Goal: Task Accomplishment & Management: Manage account settings

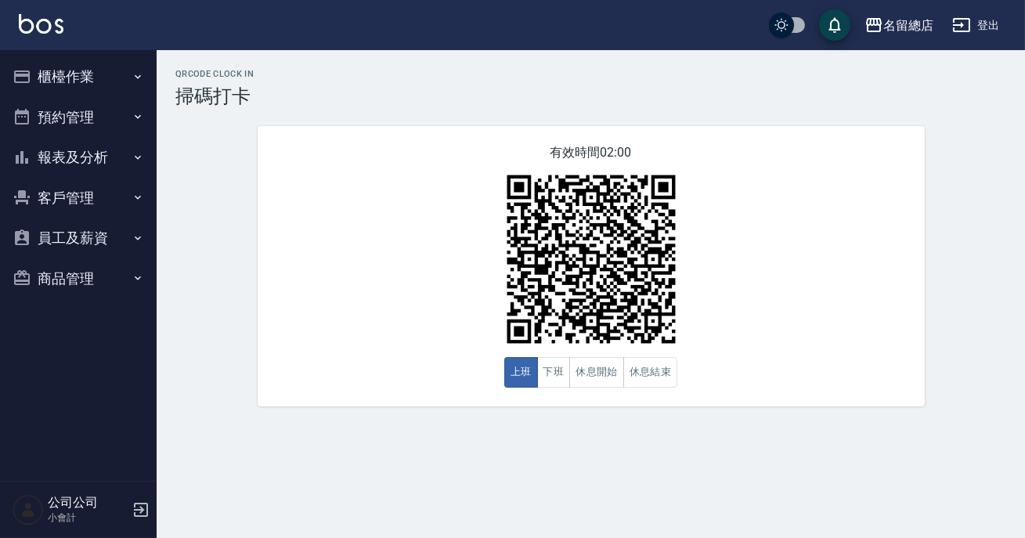
click at [607, 370] on button "休息開始" at bounding box center [596, 372] width 55 height 31
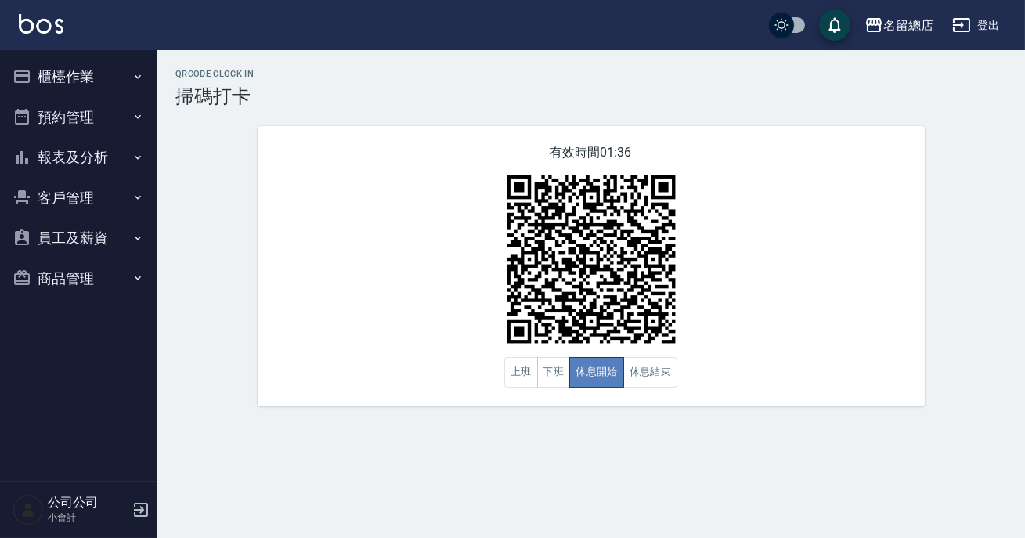
click at [607, 372] on button "休息開始" at bounding box center [596, 372] width 55 height 31
click at [640, 364] on button "休息結束" at bounding box center [650, 372] width 55 height 31
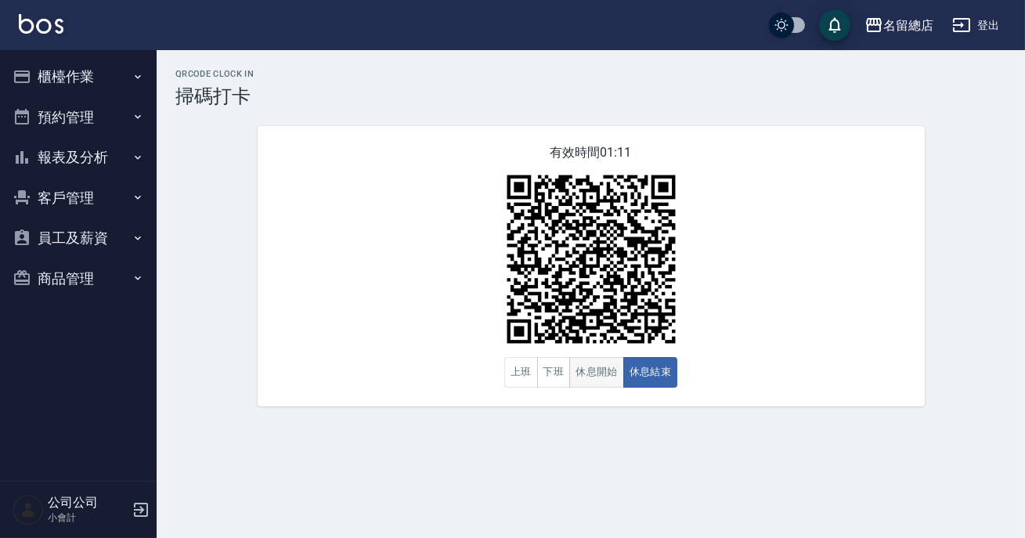
click at [599, 377] on button "休息開始" at bounding box center [596, 372] width 55 height 31
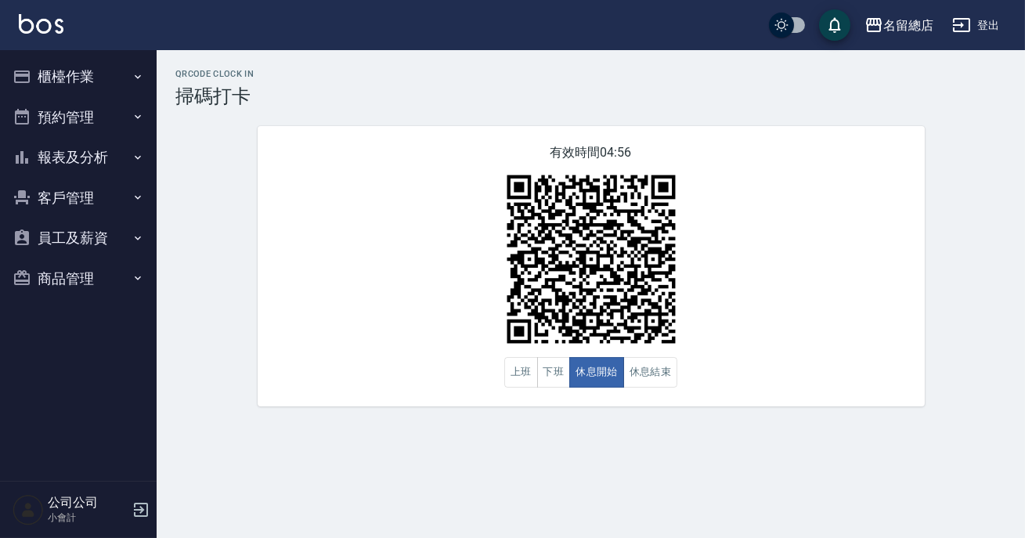
drag, startPoint x: 596, startPoint y: 383, endPoint x: 102, endPoint y: 69, distance: 585.3
click at [102, 69] on button "櫃檯作業" at bounding box center [78, 76] width 144 height 41
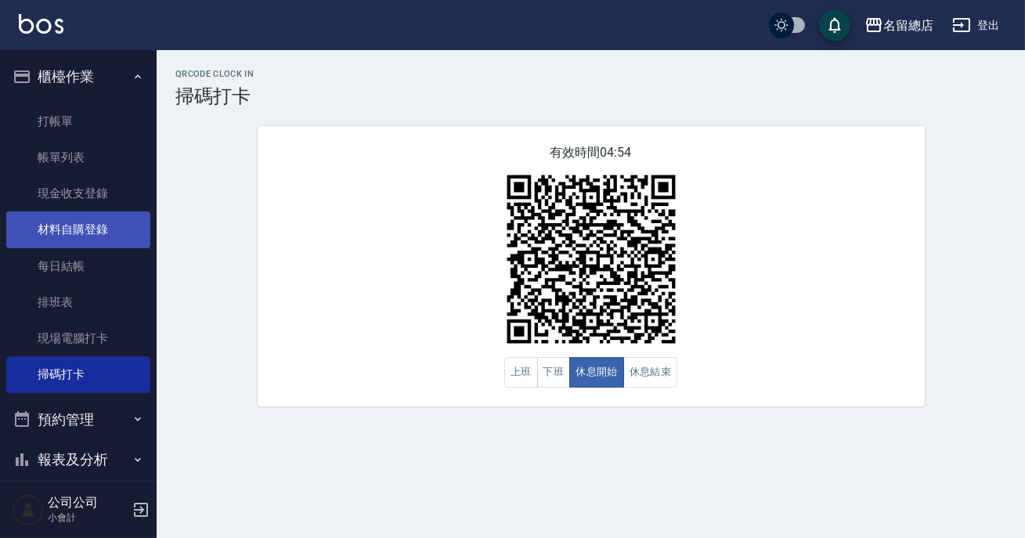
click at [107, 225] on link "材料自購登錄" at bounding box center [78, 229] width 144 height 36
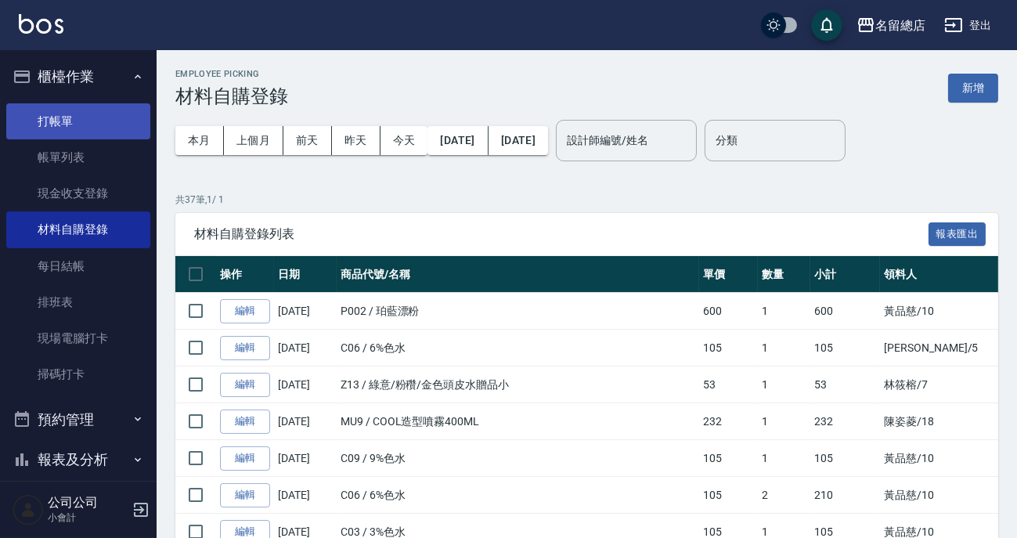
click at [78, 121] on link "打帳單" at bounding box center [78, 121] width 144 height 36
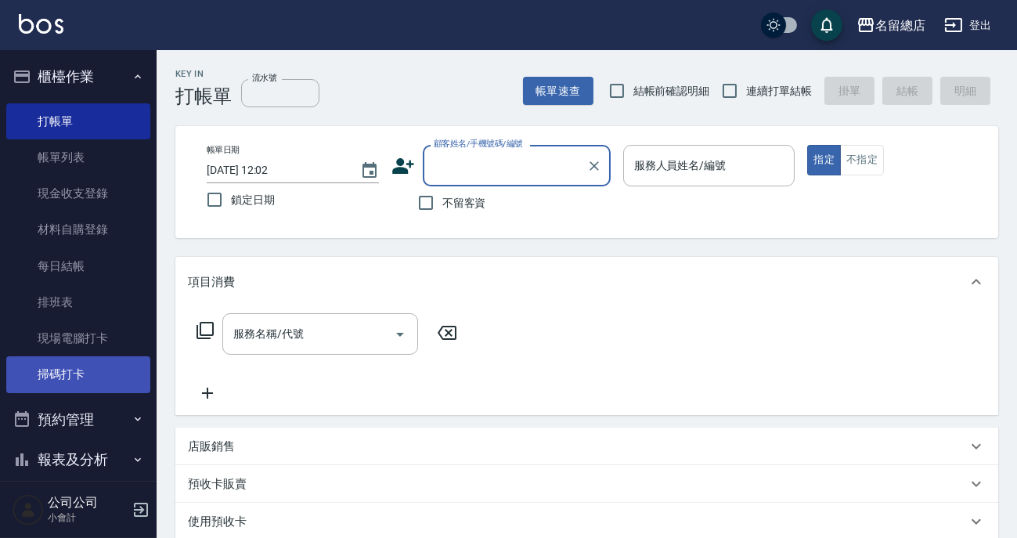
click at [84, 383] on link "掃碼打卡" at bounding box center [78, 374] width 144 height 36
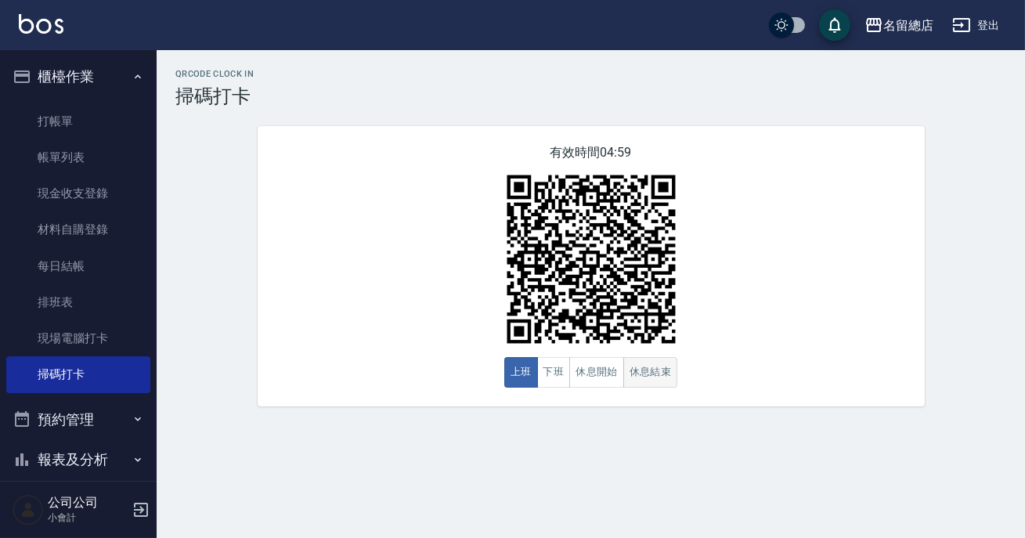
click at [629, 371] on button "休息結束" at bounding box center [650, 372] width 55 height 31
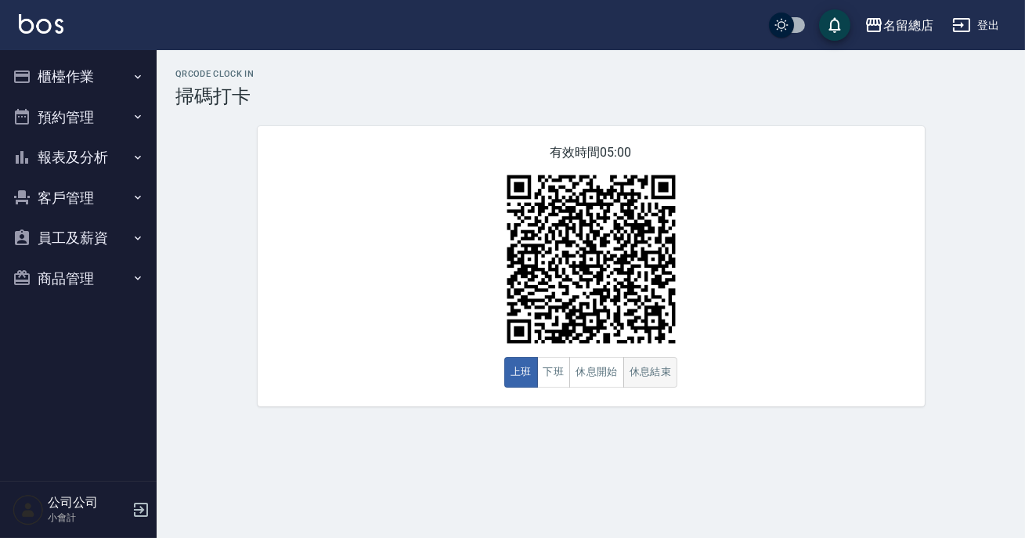
click at [658, 375] on button "休息結束" at bounding box center [650, 372] width 55 height 31
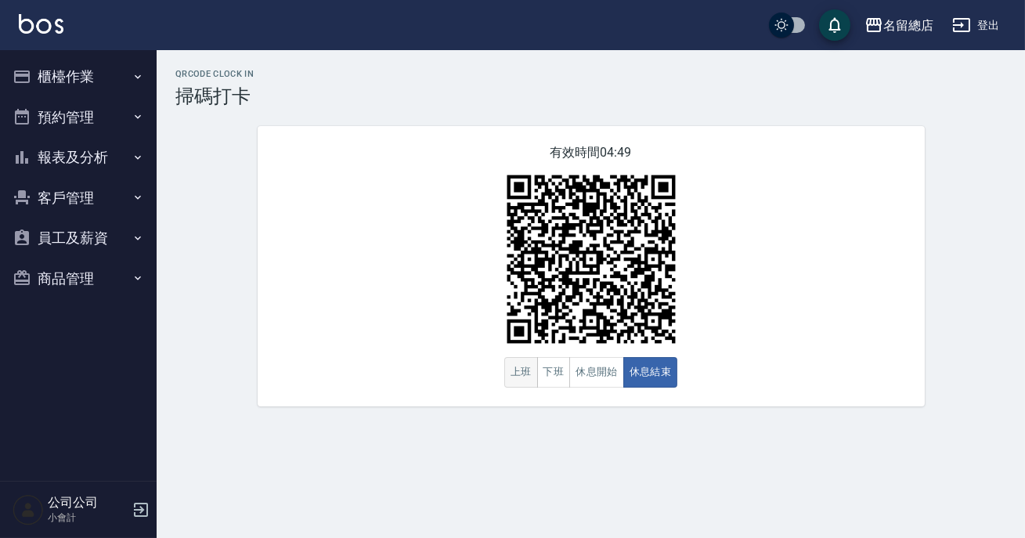
click at [514, 368] on button "上班" at bounding box center [521, 372] width 34 height 31
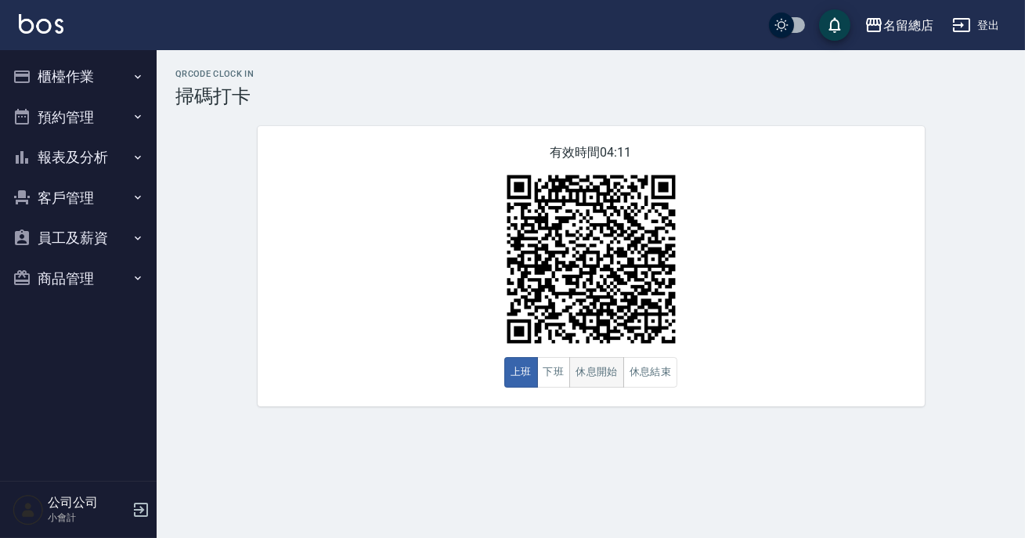
click at [590, 367] on button "休息開始" at bounding box center [596, 372] width 55 height 31
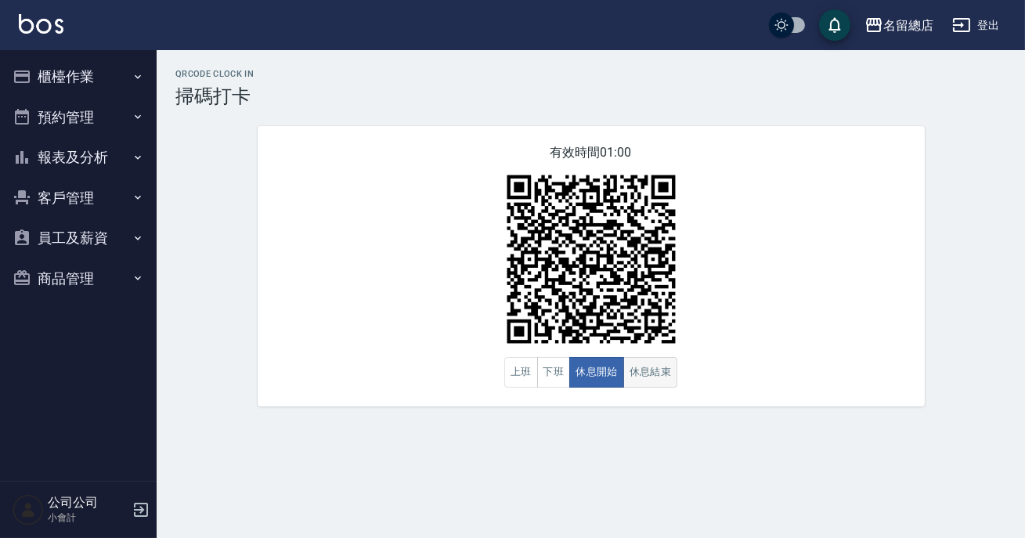
click at [667, 371] on button "休息結束" at bounding box center [650, 372] width 55 height 31
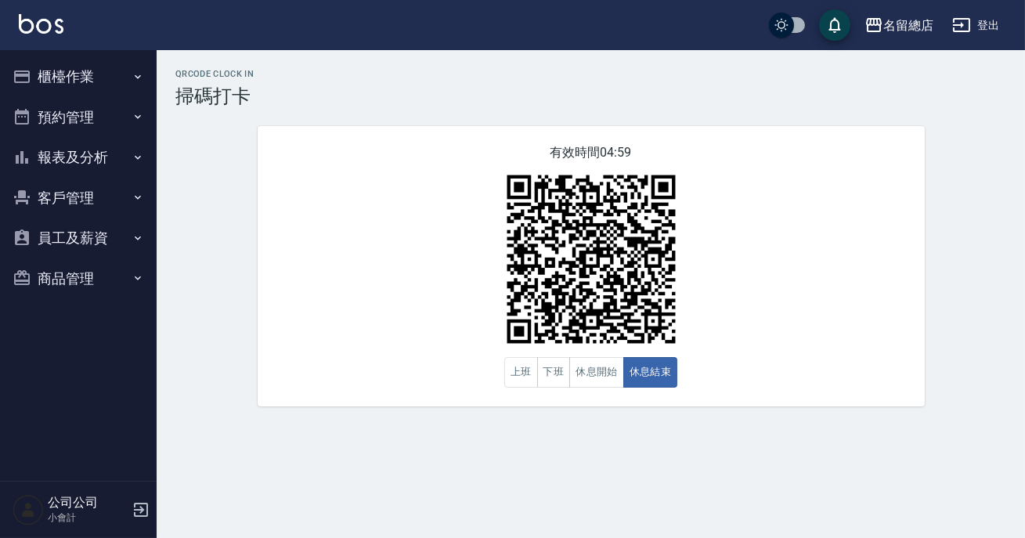
click at [68, 297] on button "商品管理" at bounding box center [78, 278] width 144 height 41
click at [91, 323] on link "商品列表" at bounding box center [78, 323] width 144 height 36
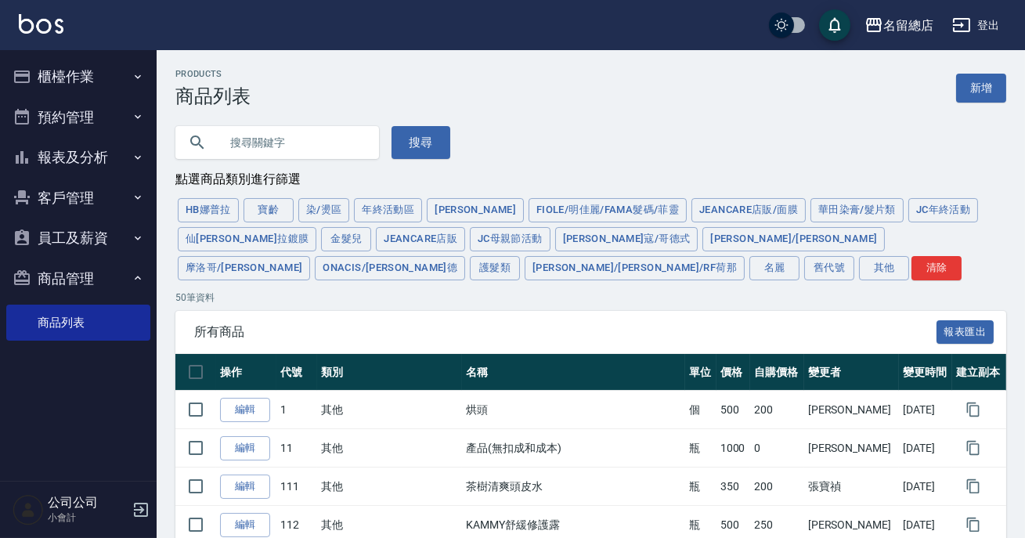
click at [329, 145] on input "text" at bounding box center [292, 142] width 147 height 42
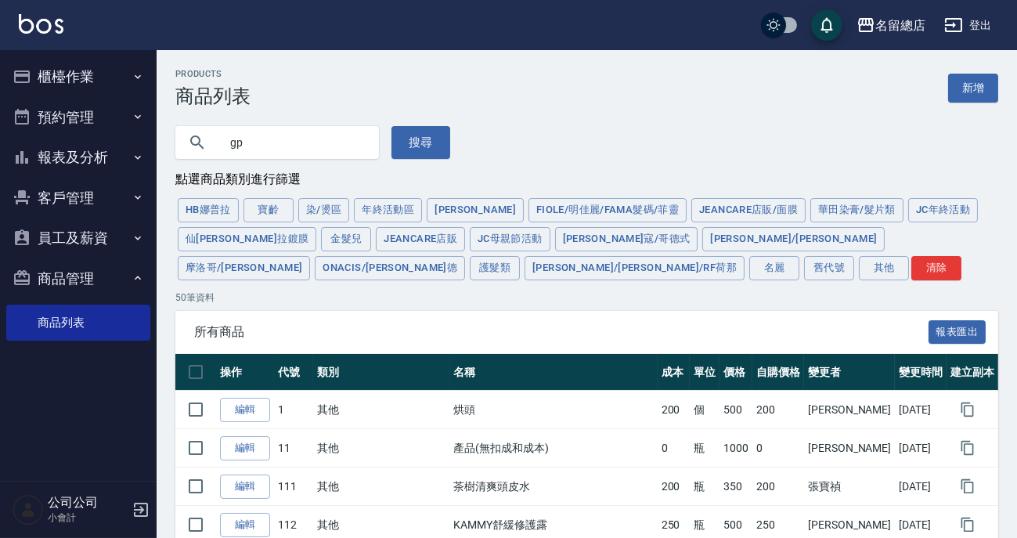
type input "g"
type input "神仙"
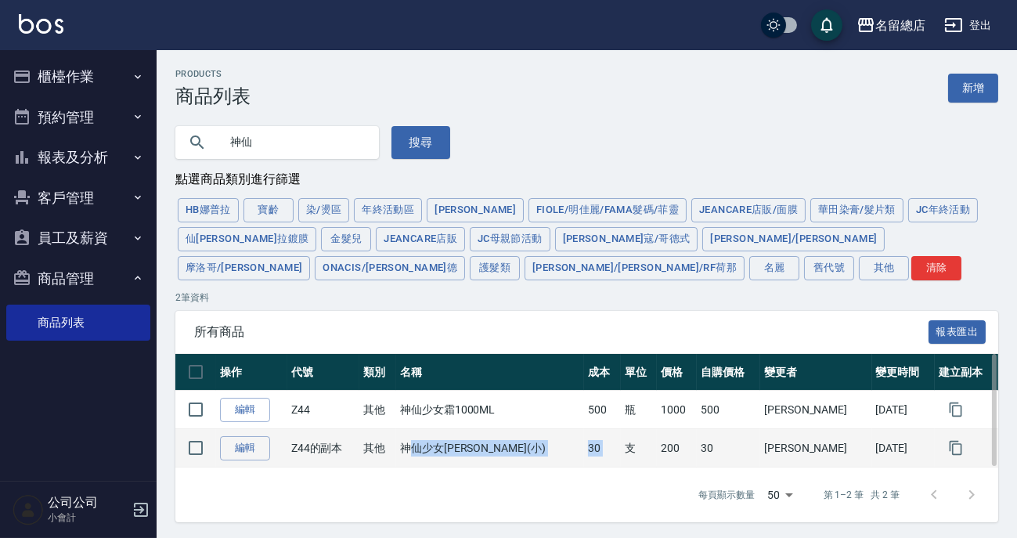
drag, startPoint x: 618, startPoint y: 433, endPoint x: 604, endPoint y: 433, distance: 14.1
click at [604, 433] on tr "編輯 Z44的副本 其他 神仙少女[PERSON_NAME](小) 30 支 200 30 [PERSON_NAME][DATE]" at bounding box center [586, 448] width 823 height 38
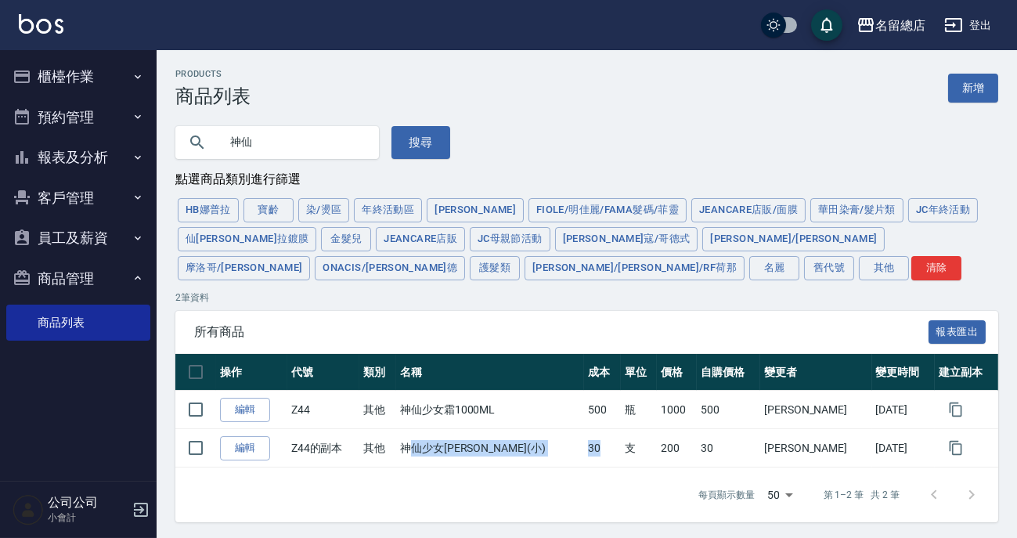
click at [90, 100] on button "預約管理" at bounding box center [78, 117] width 144 height 41
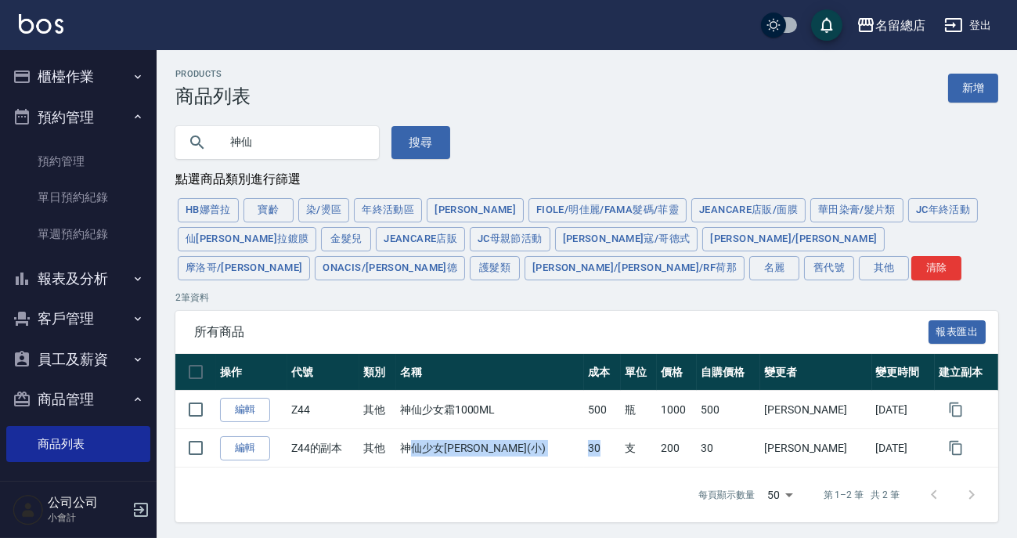
click at [103, 85] on button "櫃檯作業" at bounding box center [78, 76] width 144 height 41
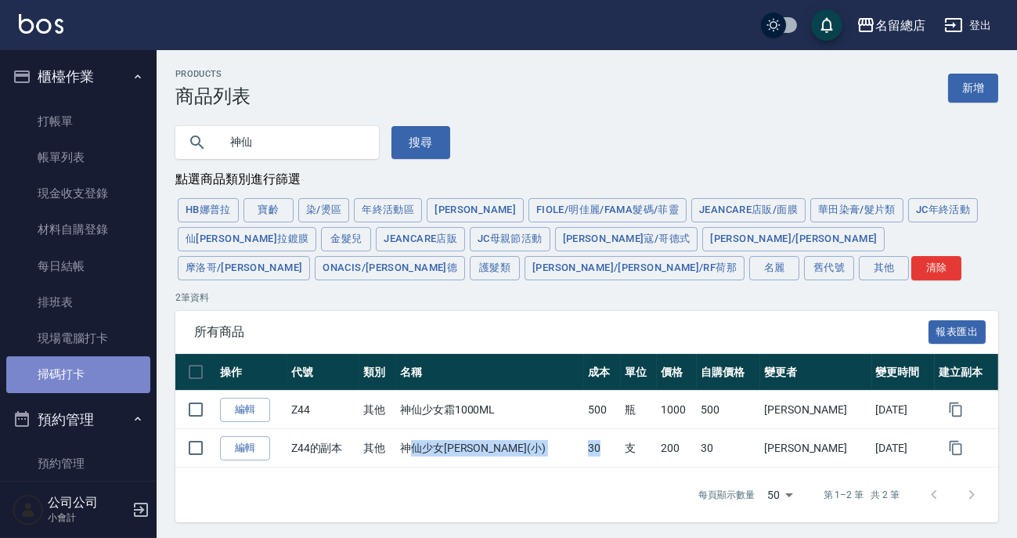
click at [129, 367] on link "掃碼打卡" at bounding box center [78, 374] width 144 height 36
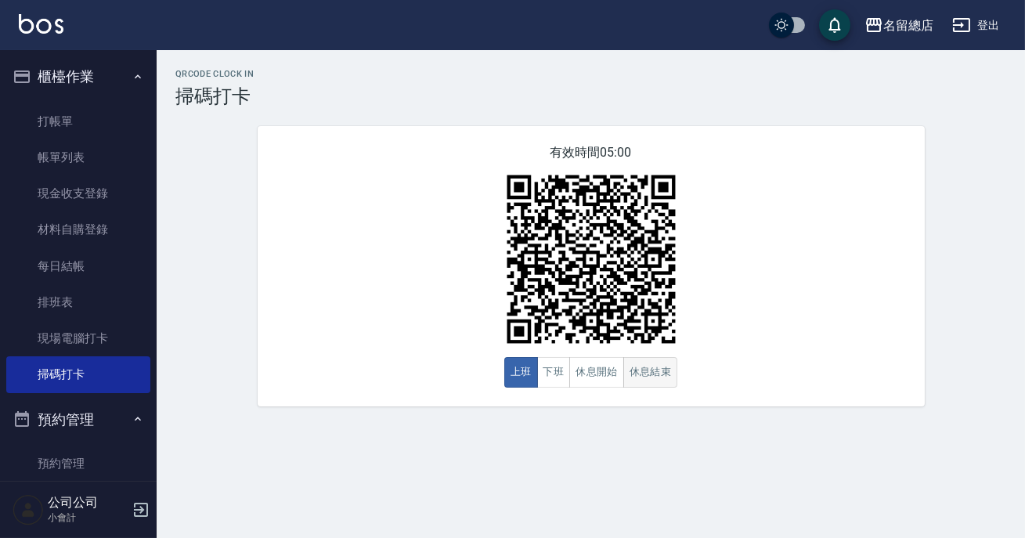
click at [665, 377] on button "休息結束" at bounding box center [650, 372] width 55 height 31
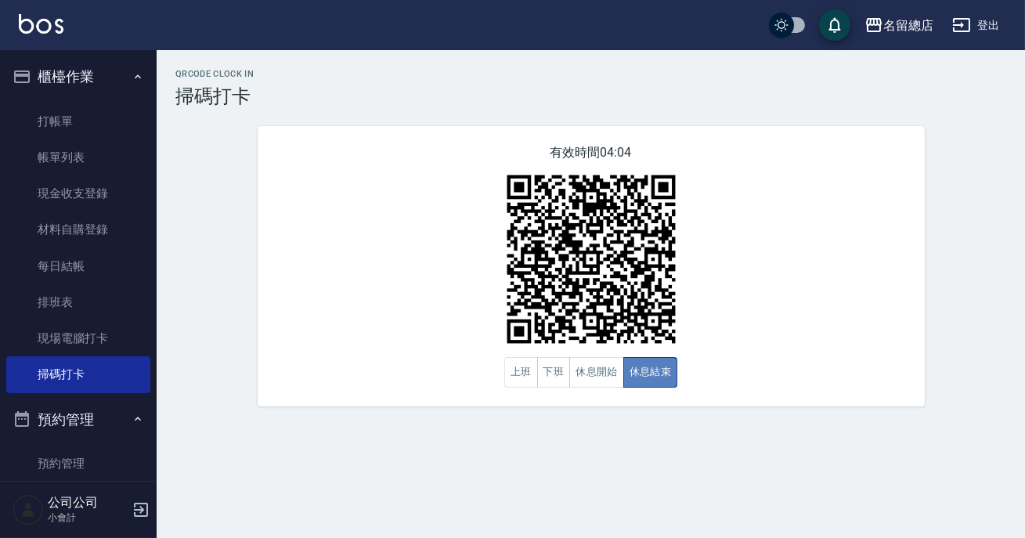
click at [665, 377] on button "休息結束" at bounding box center [650, 372] width 55 height 31
click at [524, 391] on div "有效時間 04:03 上班 下班 休息開始 休息結束" at bounding box center [591, 266] width 667 height 280
click at [522, 377] on button "上班" at bounding box center [521, 372] width 34 height 31
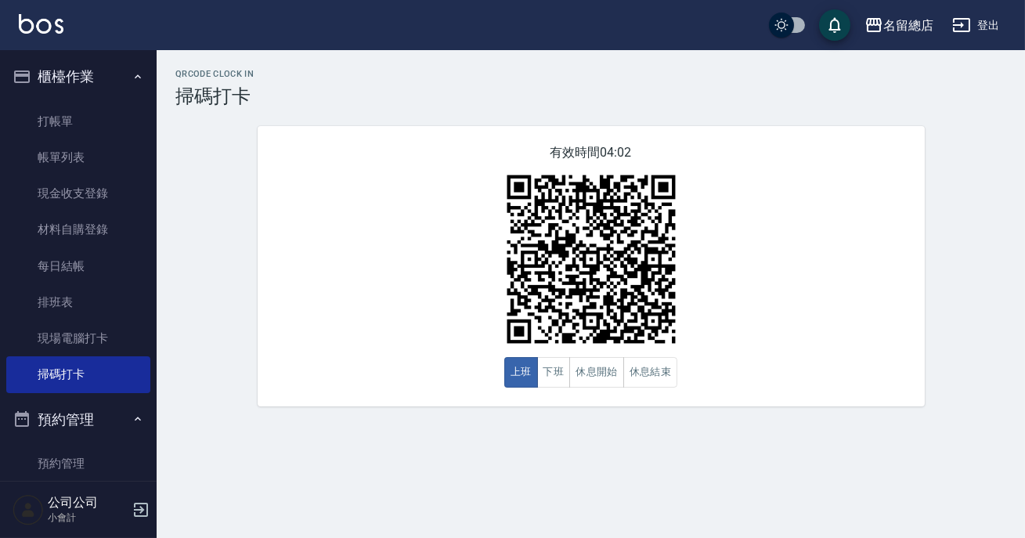
click at [436, 427] on div "QRcode Clock In 掃碼打卡 有效時間 04:02 上班 下班 休息開始 休息結束" at bounding box center [512, 269] width 1025 height 538
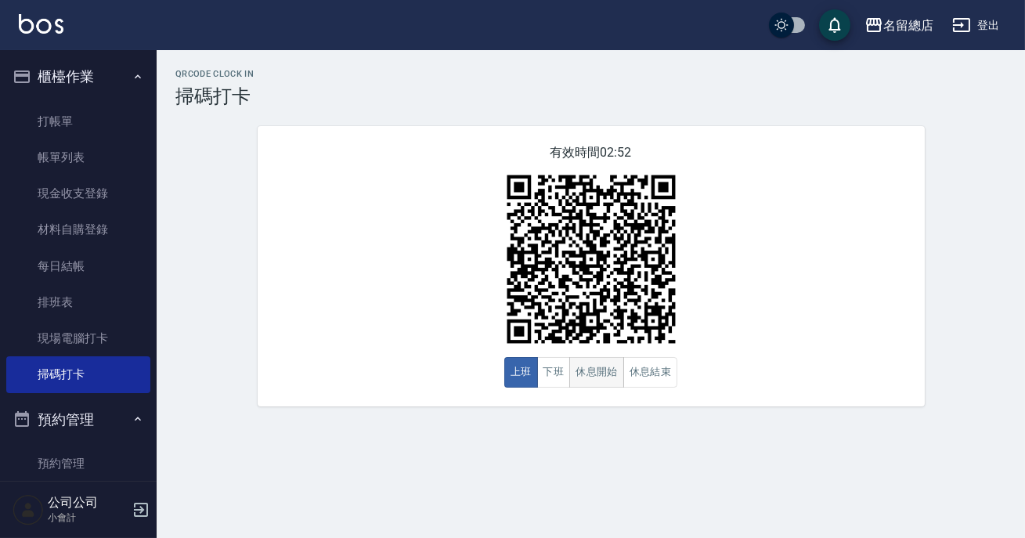
click at [600, 372] on button "休息開始" at bounding box center [596, 372] width 55 height 31
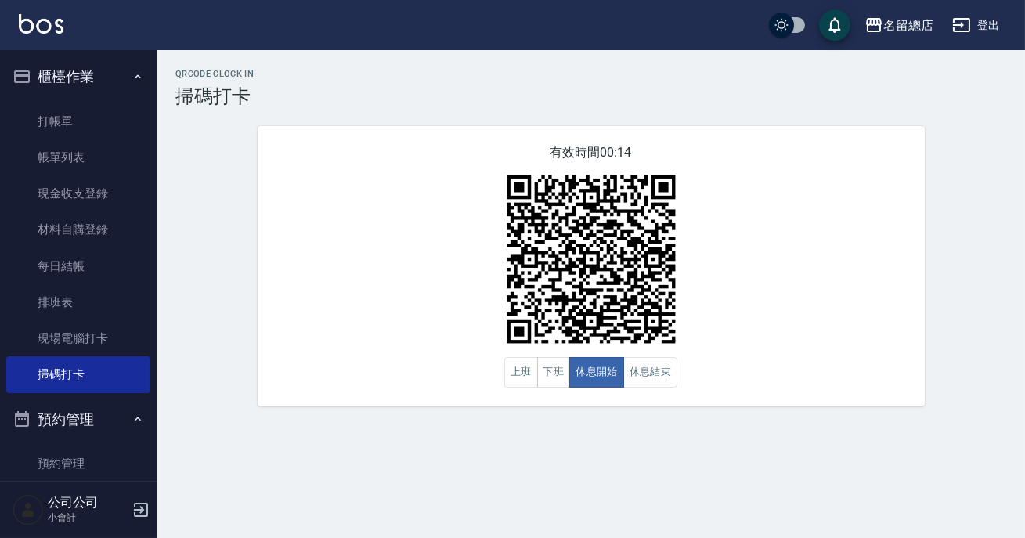
drag, startPoint x: 719, startPoint y: 308, endPoint x: 734, endPoint y: 270, distance: 40.4
click at [721, 275] on div "有效時間 00:14 上班 下班 休息開始 休息結束" at bounding box center [591, 266] width 667 height 280
click at [586, 363] on button "休息開始" at bounding box center [596, 372] width 55 height 31
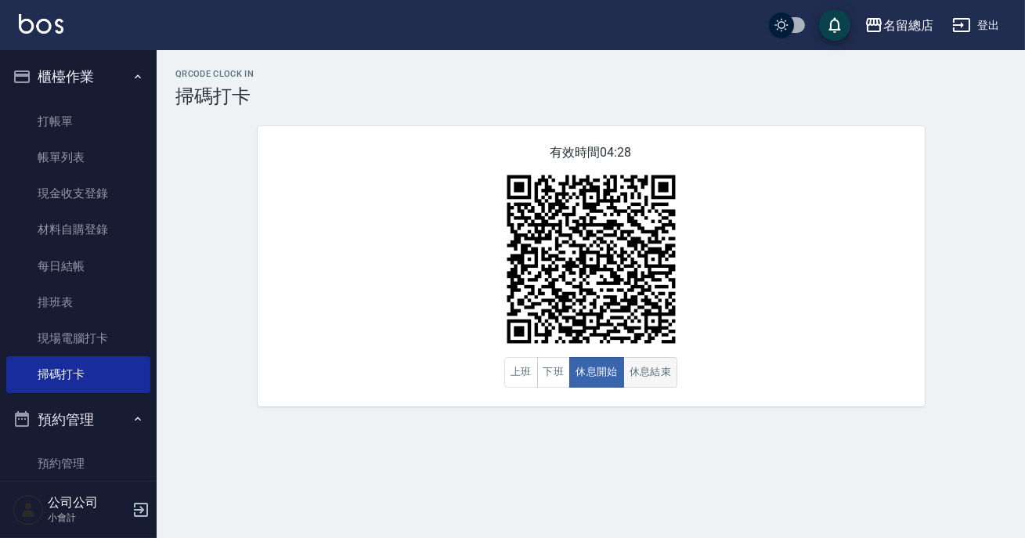
click at [640, 384] on button "休息結束" at bounding box center [650, 372] width 55 height 31
